Goal: Task Accomplishment & Management: Complete application form

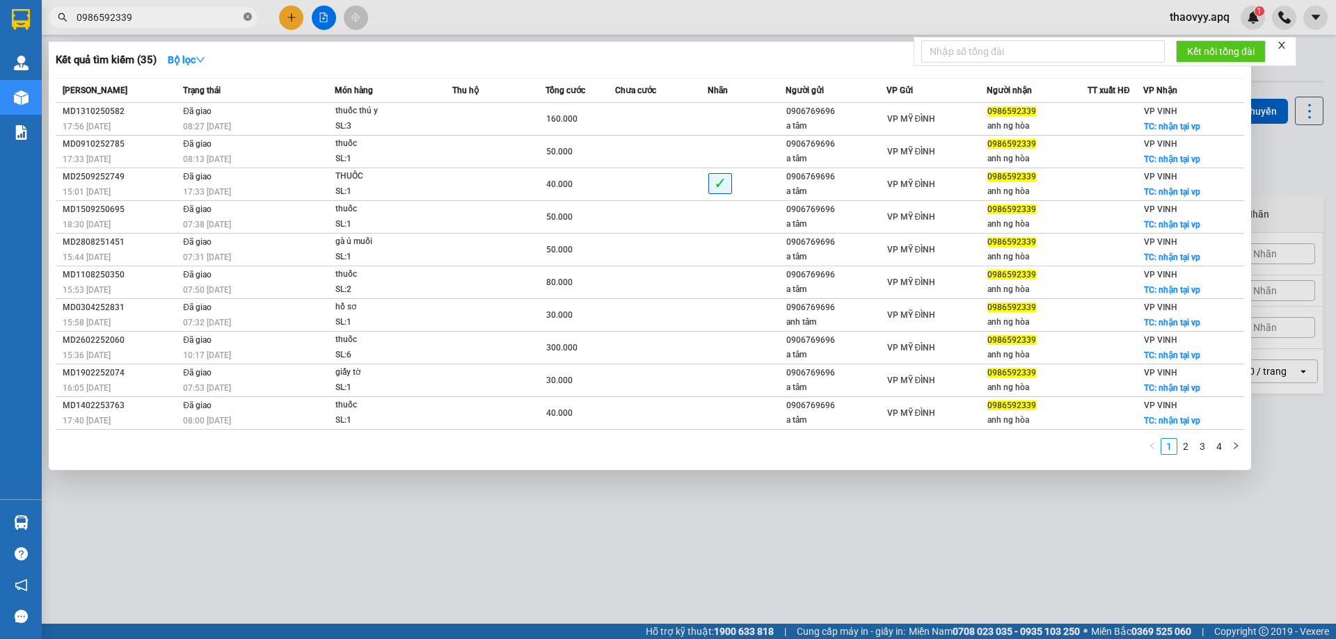
click at [243, 16] on icon "close-circle" at bounding box center [247, 17] width 8 height 8
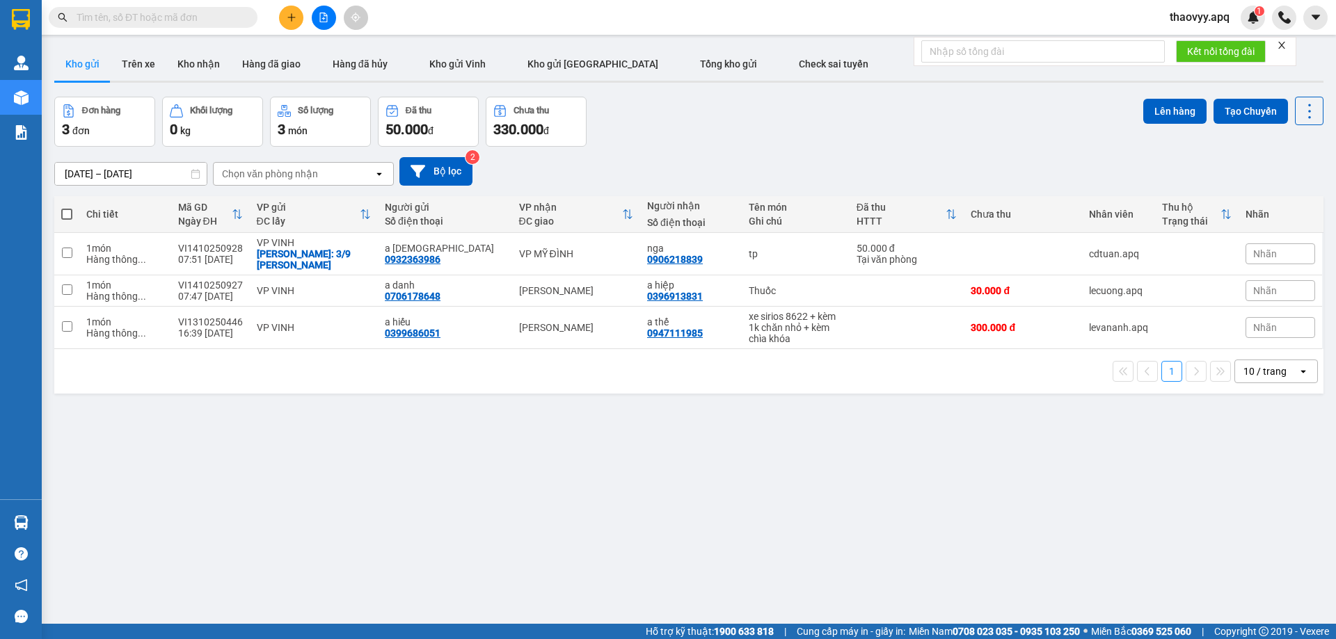
click at [202, 24] on input "text" at bounding box center [159, 17] width 164 height 15
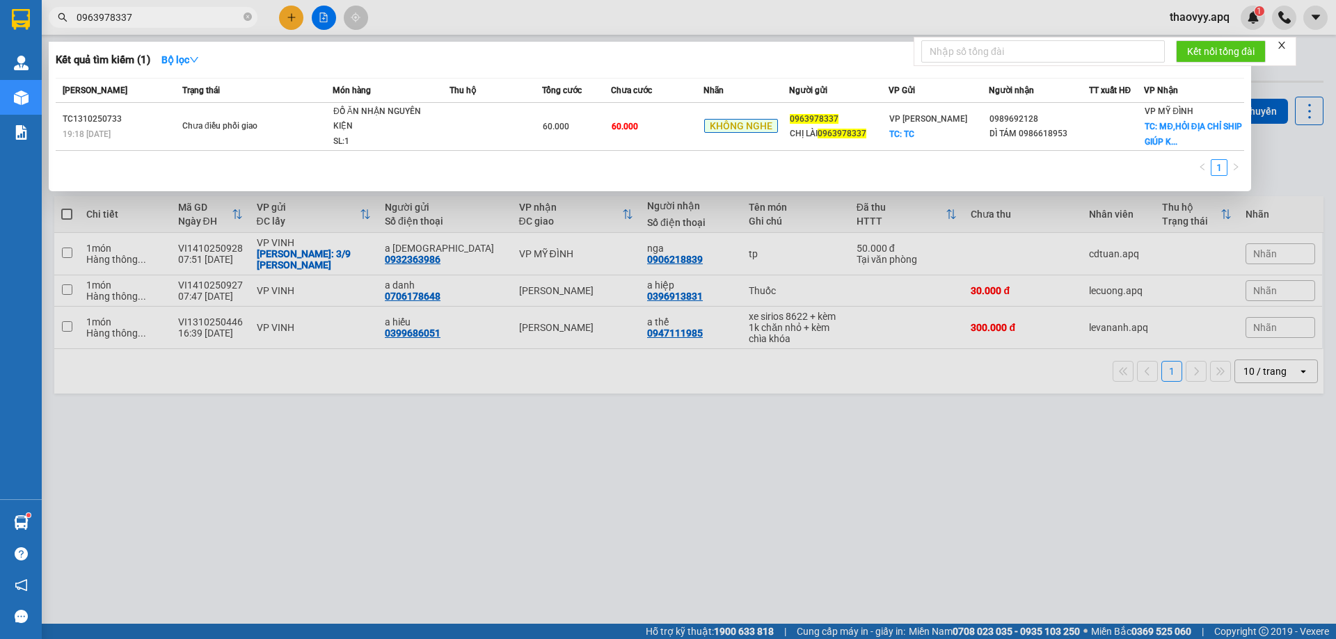
click at [157, 16] on input "0963978337" at bounding box center [159, 17] width 164 height 15
paste input "15126669"
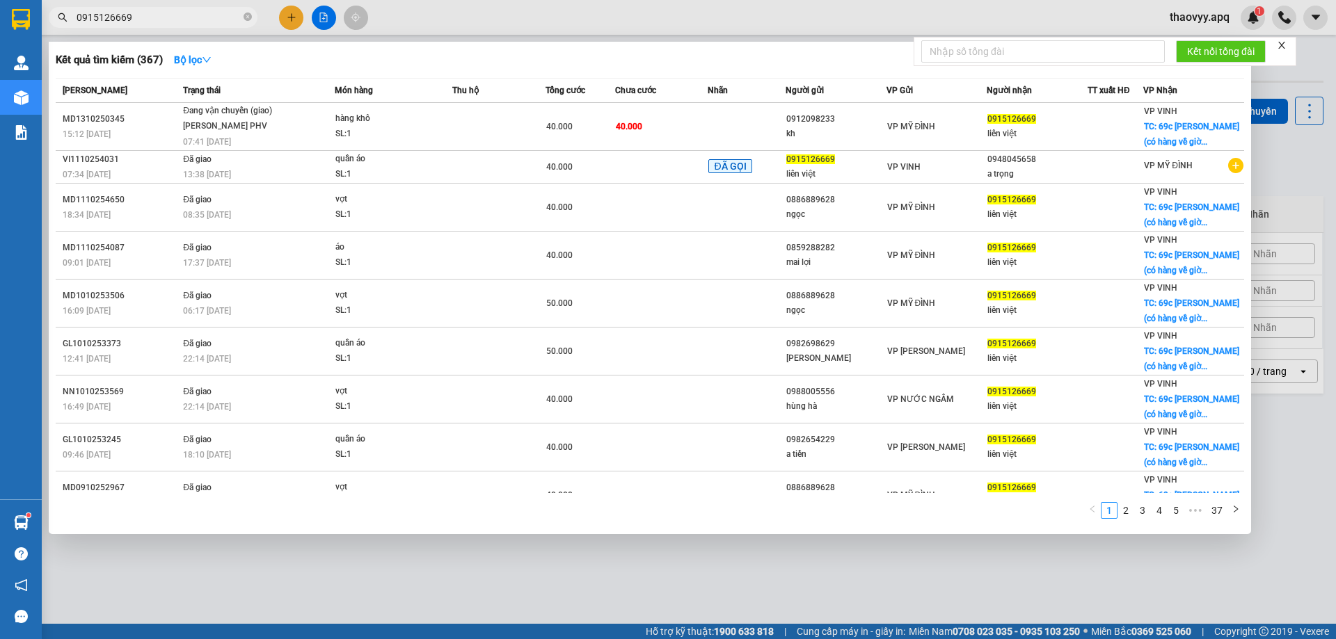
type input "0915126669"
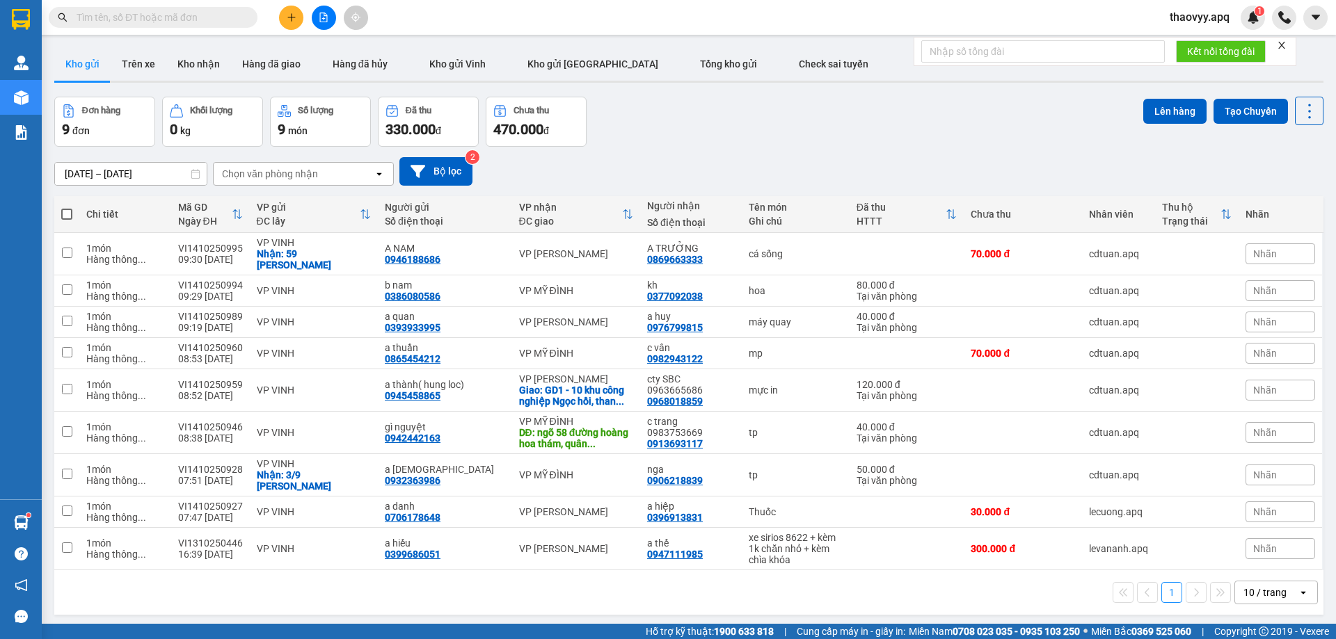
click at [127, 12] on input "text" at bounding box center [159, 17] width 164 height 15
paste input "0388657389"
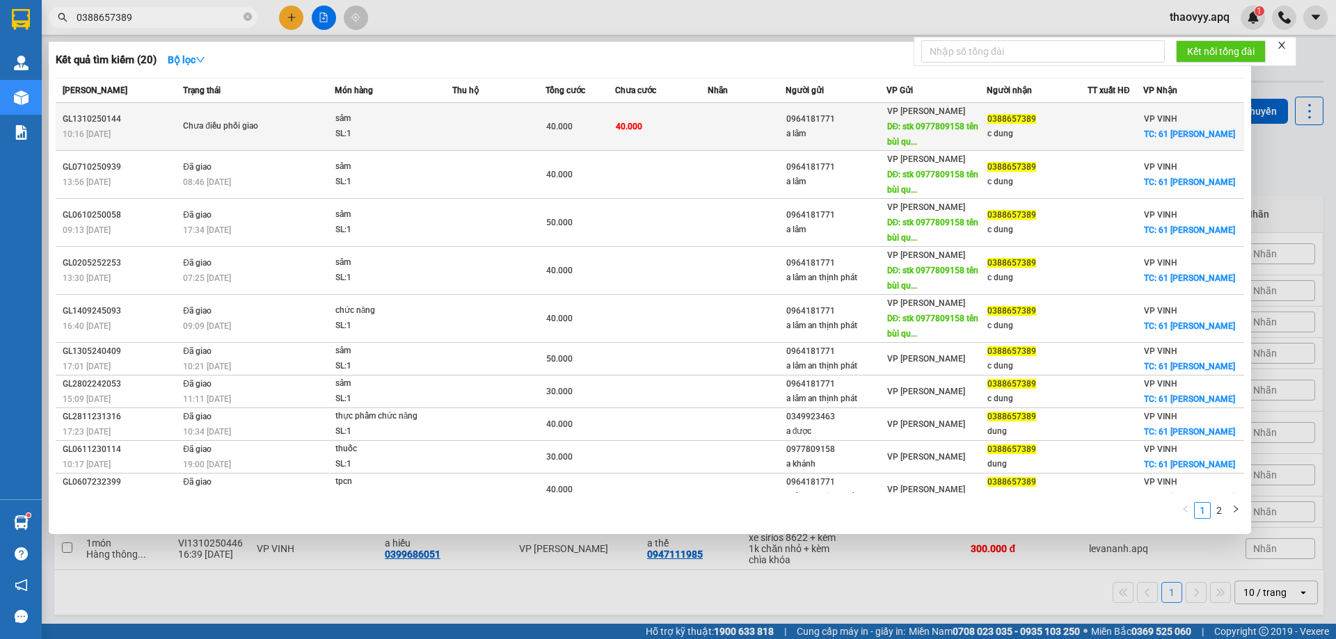
type input "0388657389"
click at [279, 117] on td "Chưa điều phối giao" at bounding box center [256, 127] width 155 height 48
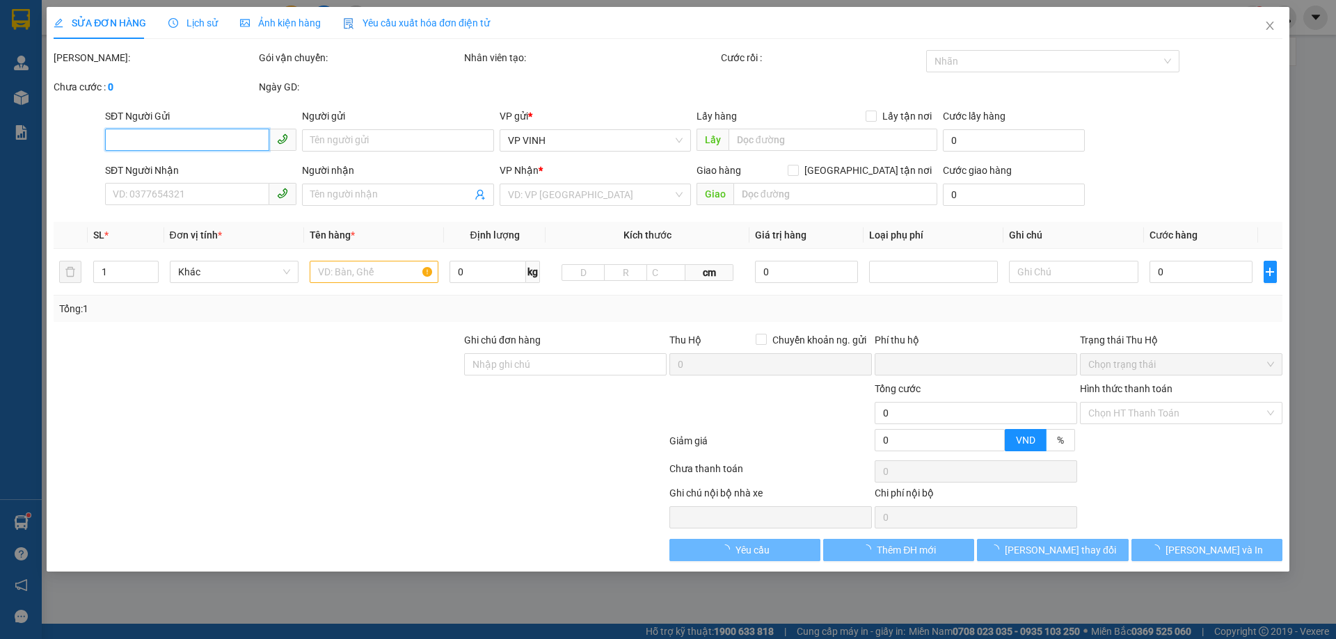
type input "0964181771"
type input "a lâm"
type input "stk 0977809158 tên bùi quốc khánh ngân hàng mb"
type input "0388657389"
type input "c dung"
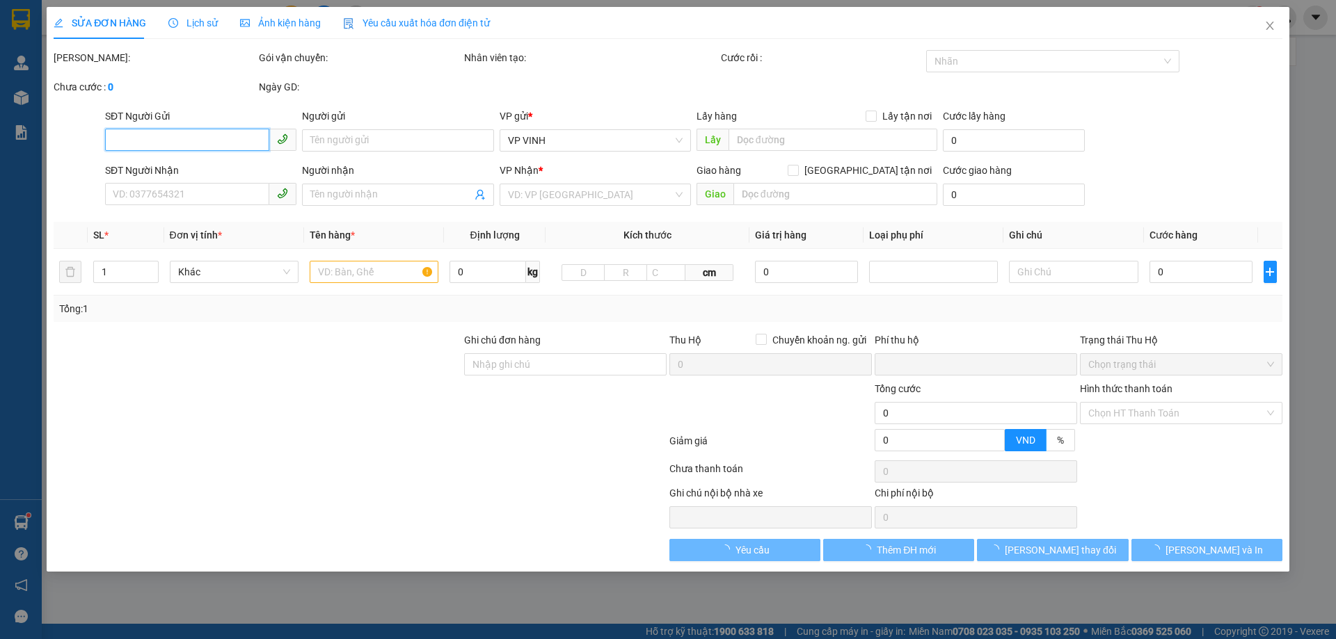
checkbox input "true"
type input "61 phùng khắc khoan"
checkbox input "true"
type input "0"
type input "40.000"
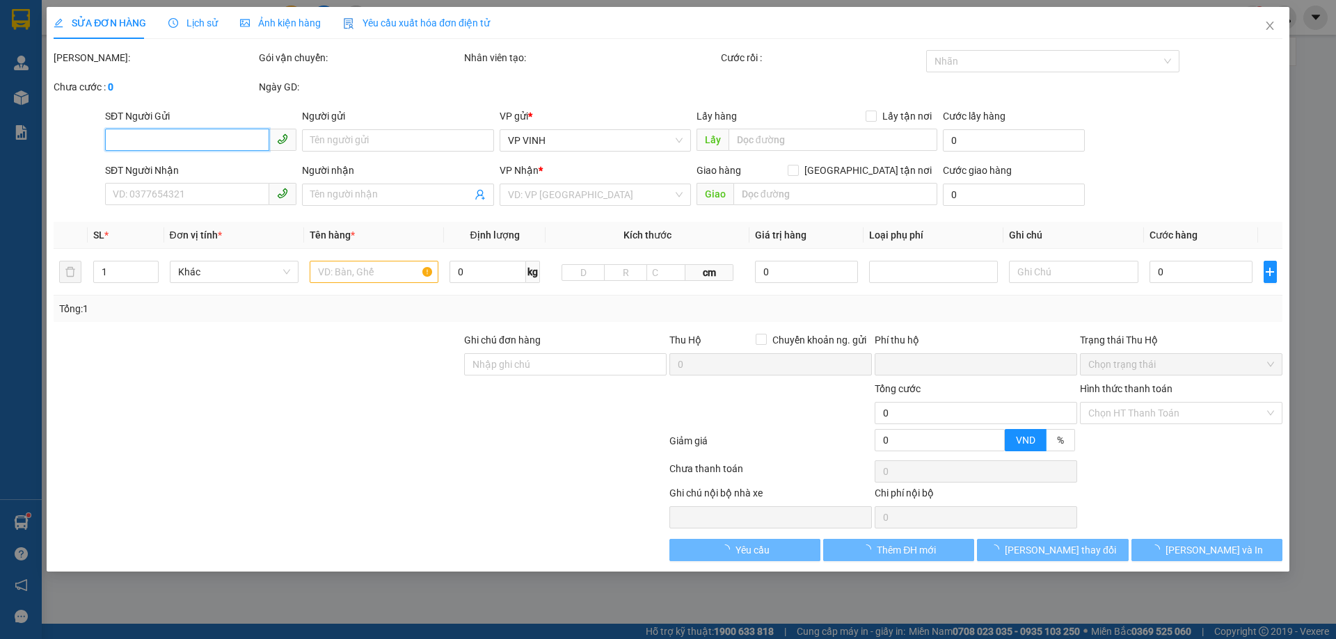
type input "40.000"
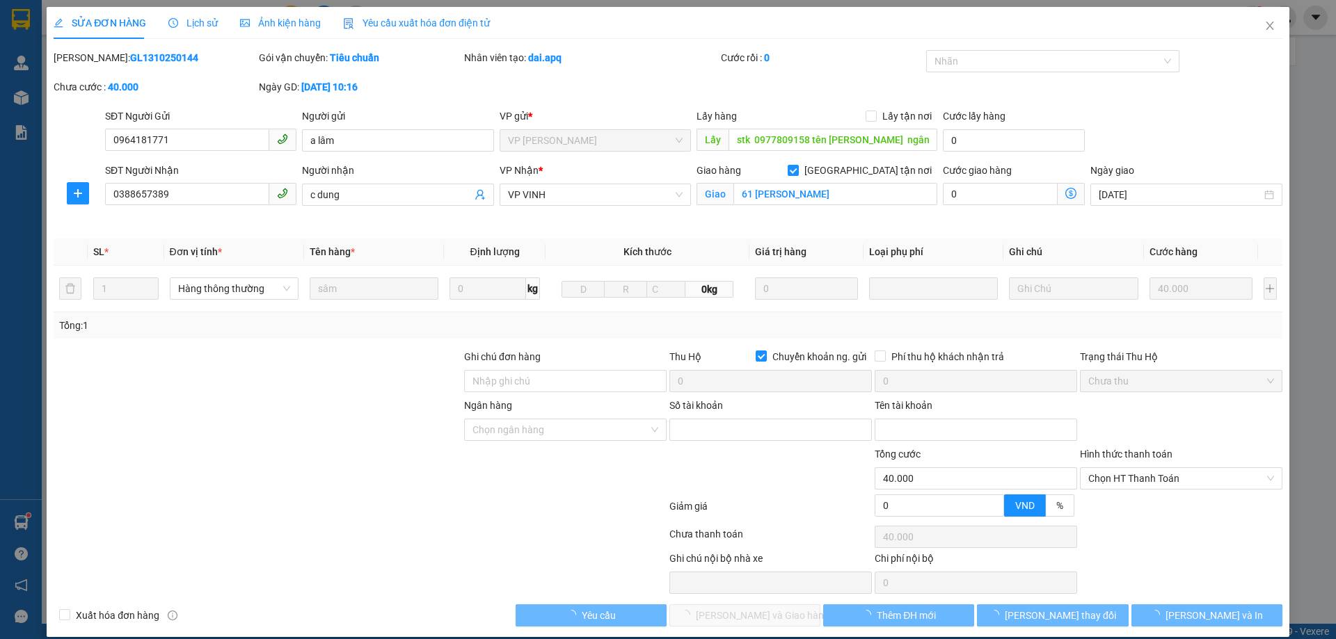
click at [197, 29] on div "Lịch sử" at bounding box center [192, 22] width 49 height 15
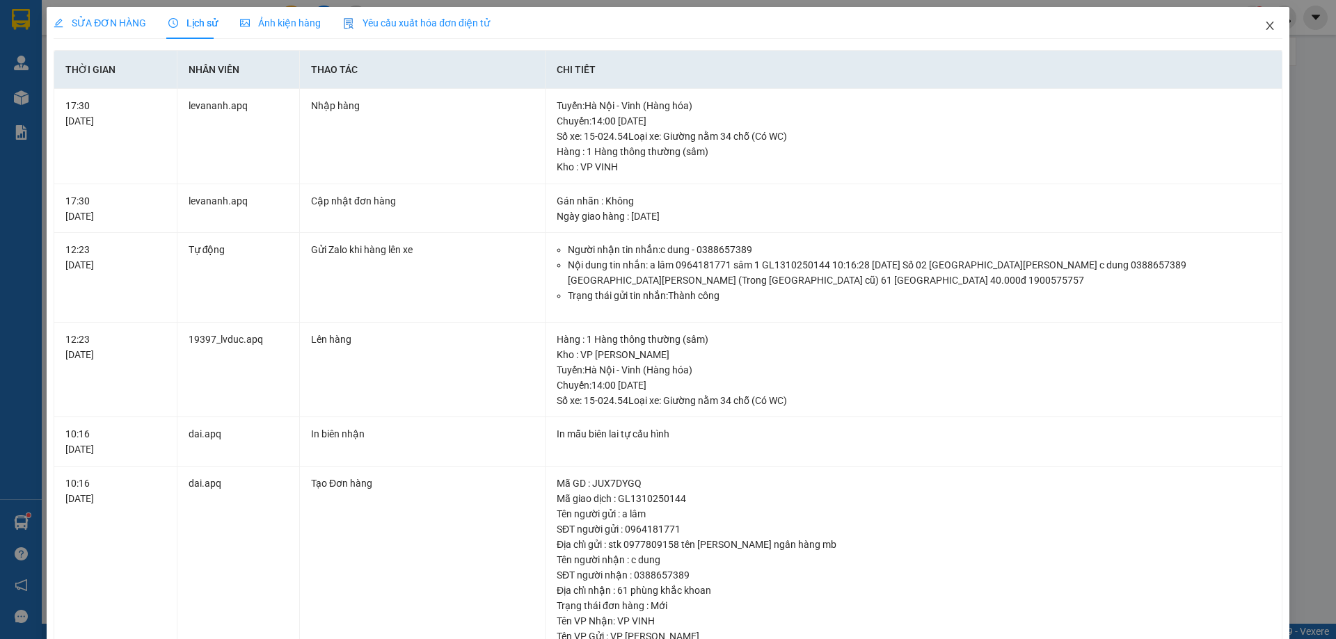
click at [1250, 28] on span "Close" at bounding box center [1269, 26] width 39 height 39
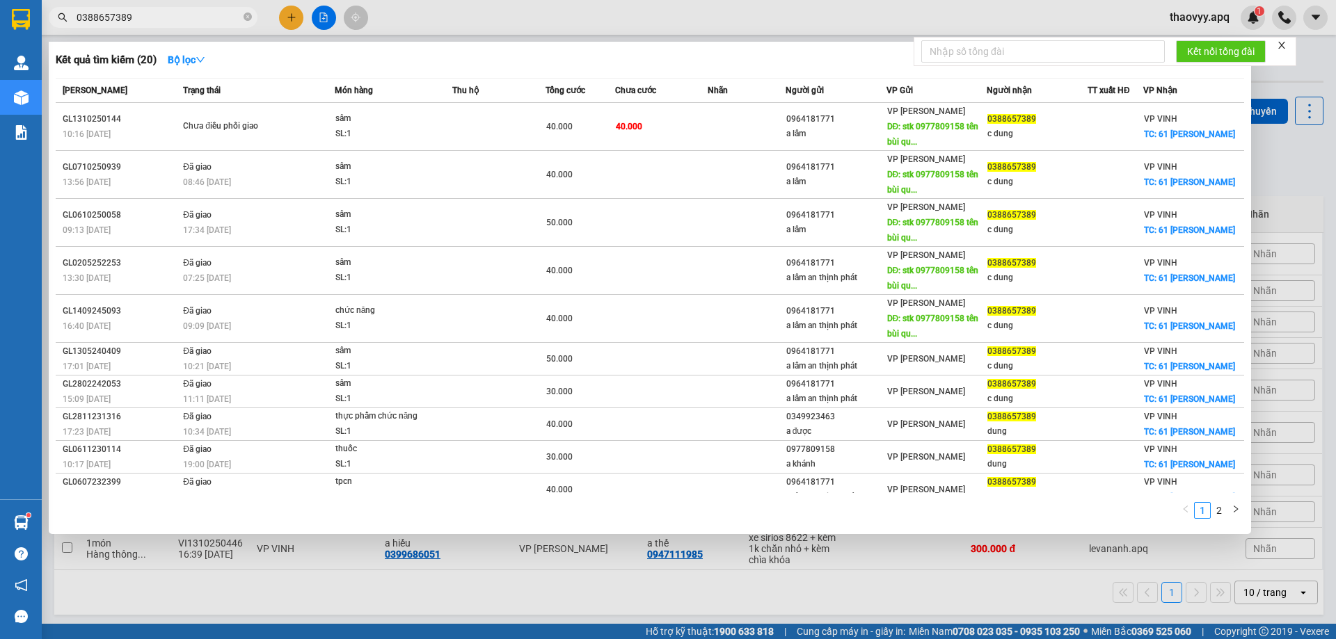
click at [157, 14] on input "0388657389" at bounding box center [159, 17] width 164 height 15
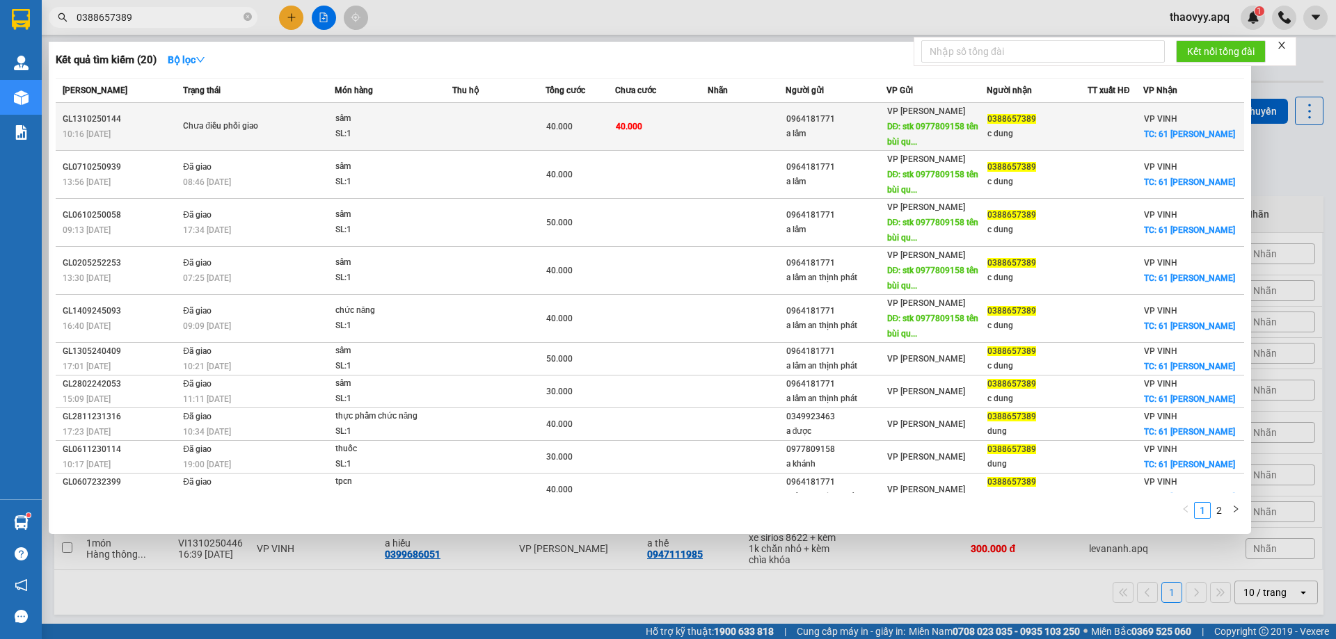
click at [217, 134] on div "Chưa điều phối giao" at bounding box center [235, 126] width 104 height 15
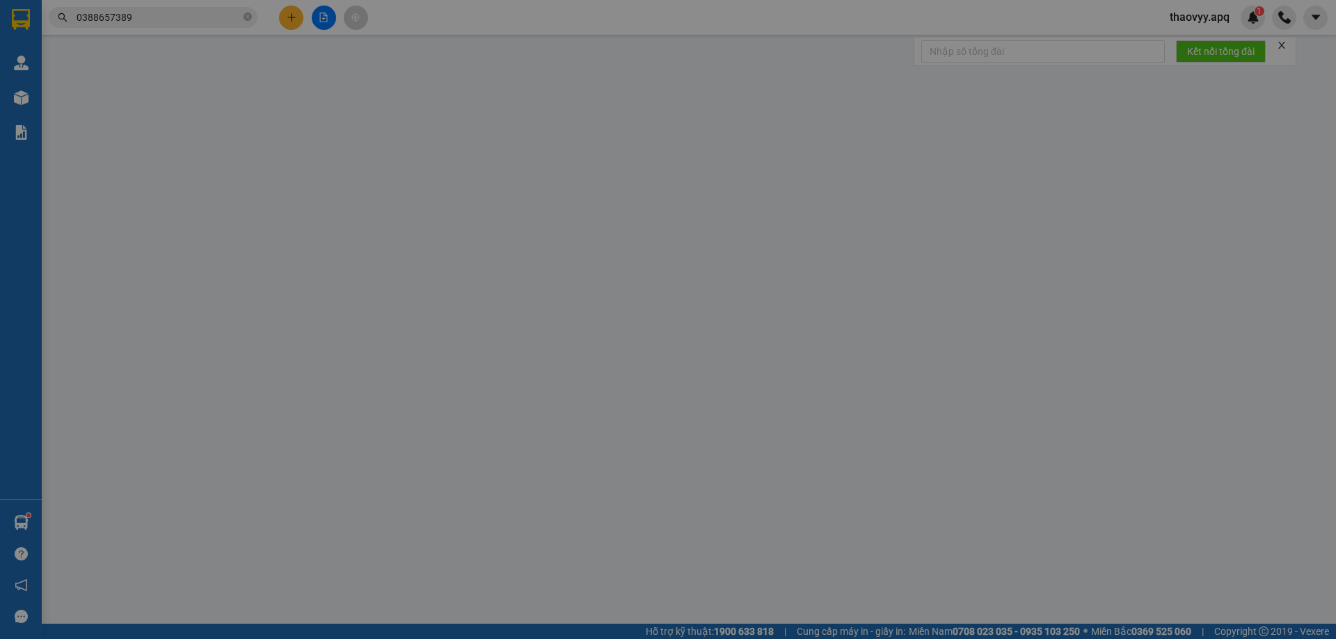
type input "0964181771"
type input "a lâm"
type input "stk 0977809158 tên bùi quốc khánh ngân hàng mb"
type input "0388657389"
type input "c dung"
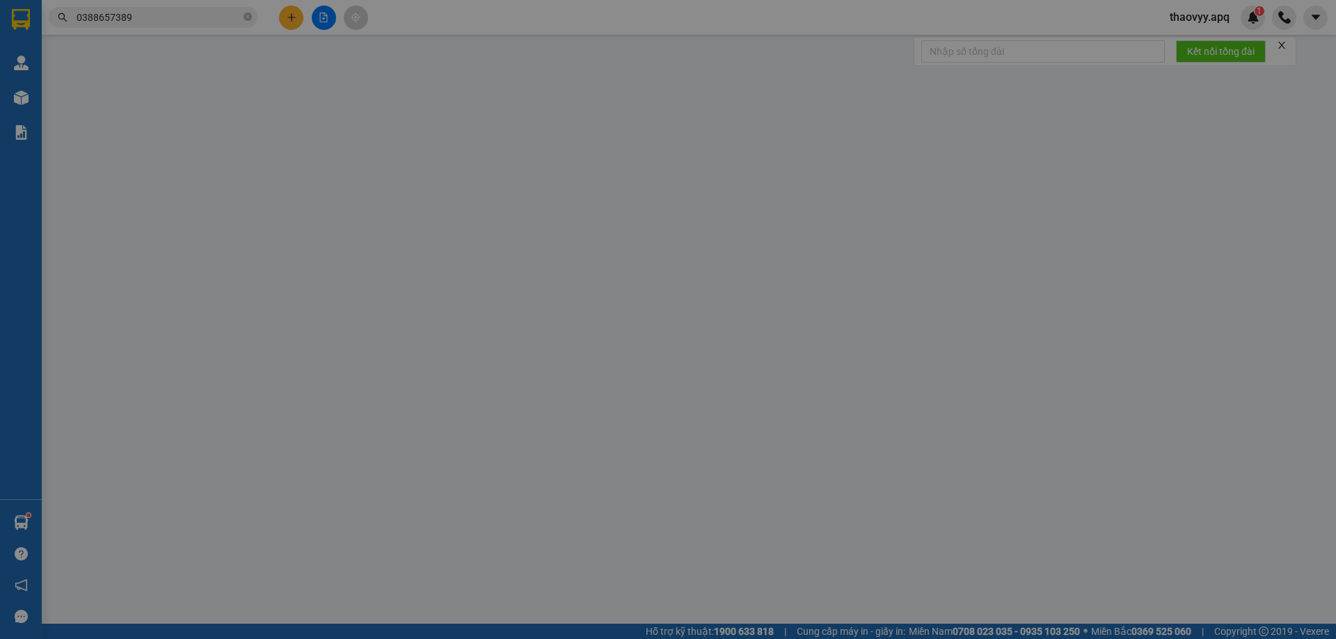
checkbox input "true"
type input "61 phùng khắc khoan"
checkbox input "true"
type input "0"
type input "40.000"
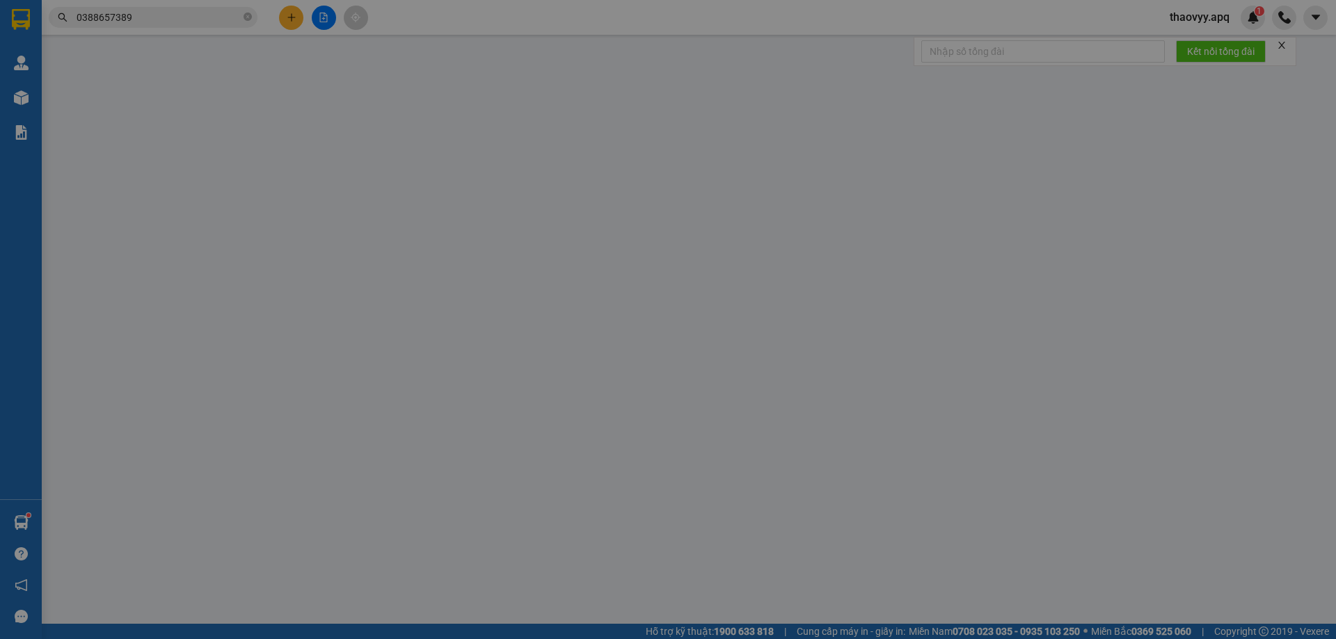
type input "40.000"
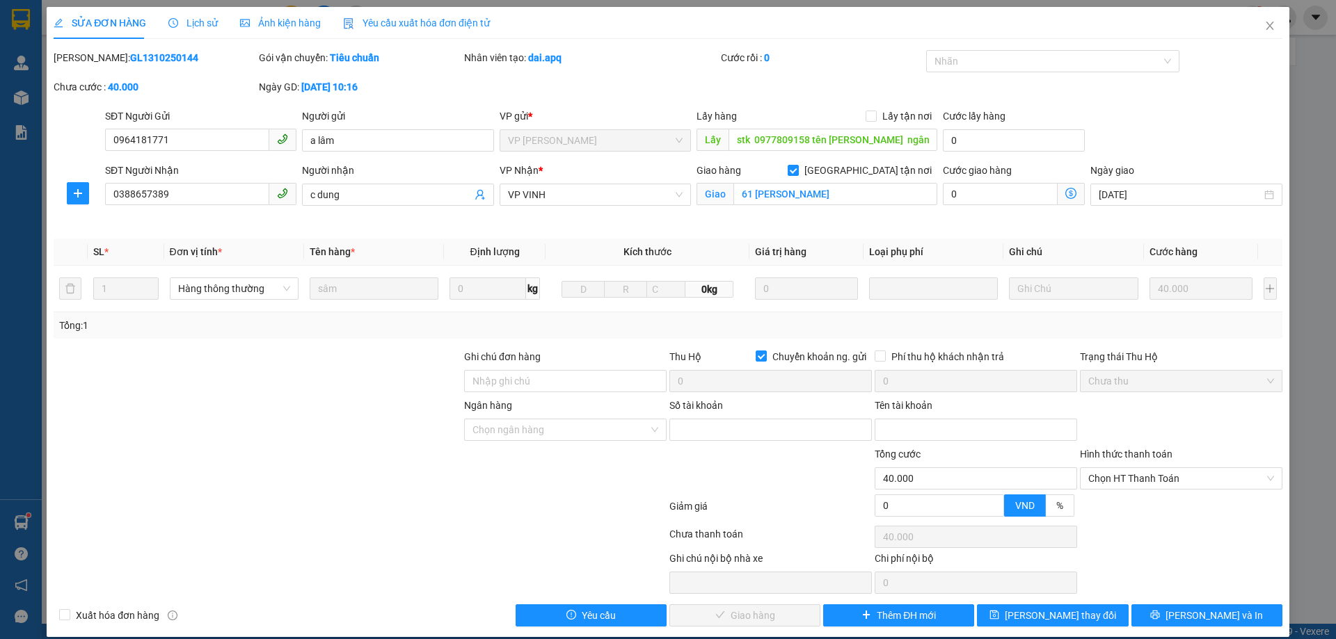
click at [175, 15] on div "Lịch sử" at bounding box center [192, 22] width 49 height 15
